Goal: Information Seeking & Learning: Learn about a topic

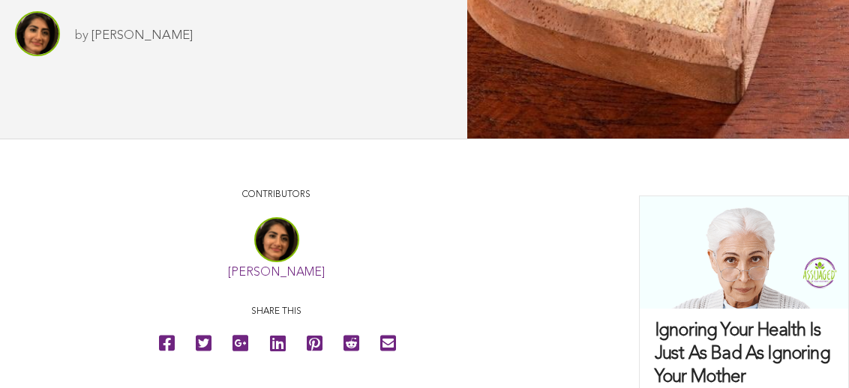
scroll to position [159, 0]
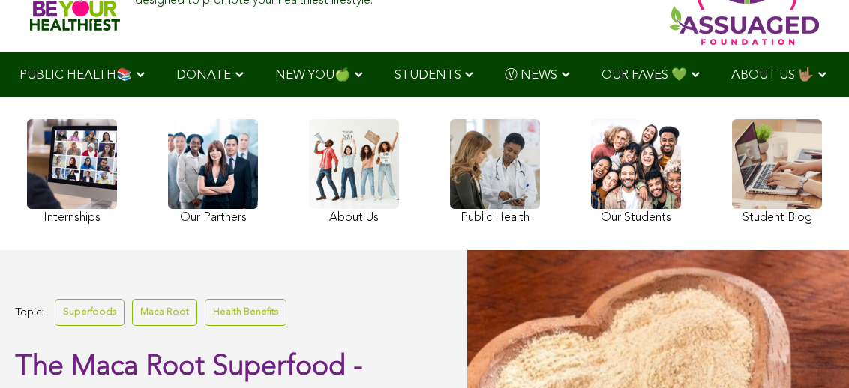
click at [243, 325] on link "Health Benefits" at bounding box center [246, 312] width 82 height 26
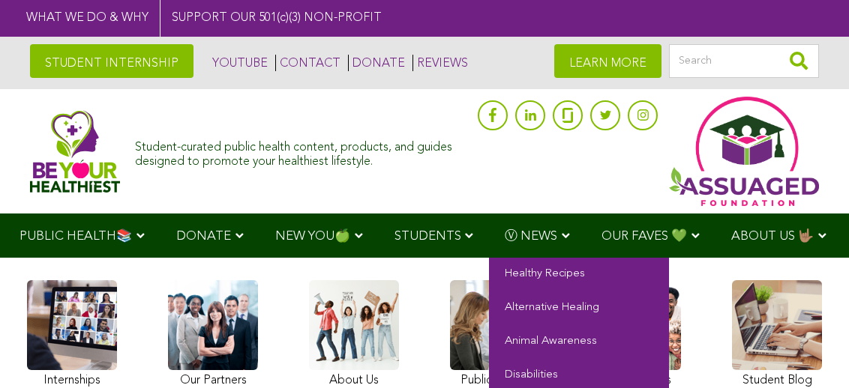
click at [489, 217] on link "Ⓥ NEWS" at bounding box center [537, 236] width 97 height 44
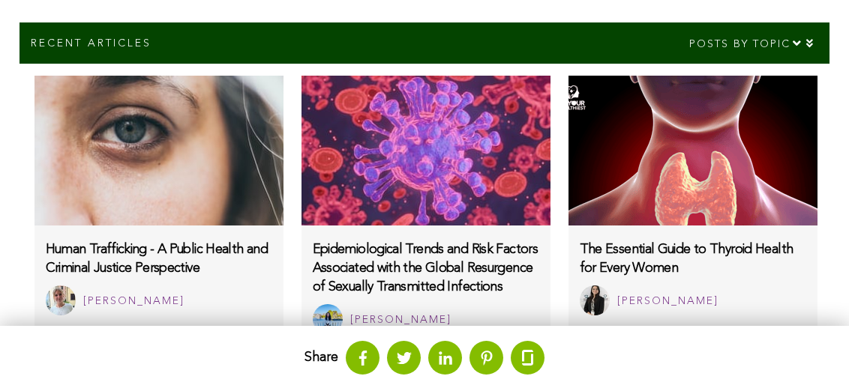
scroll to position [1006, 0]
